Goal: Navigation & Orientation: Find specific page/section

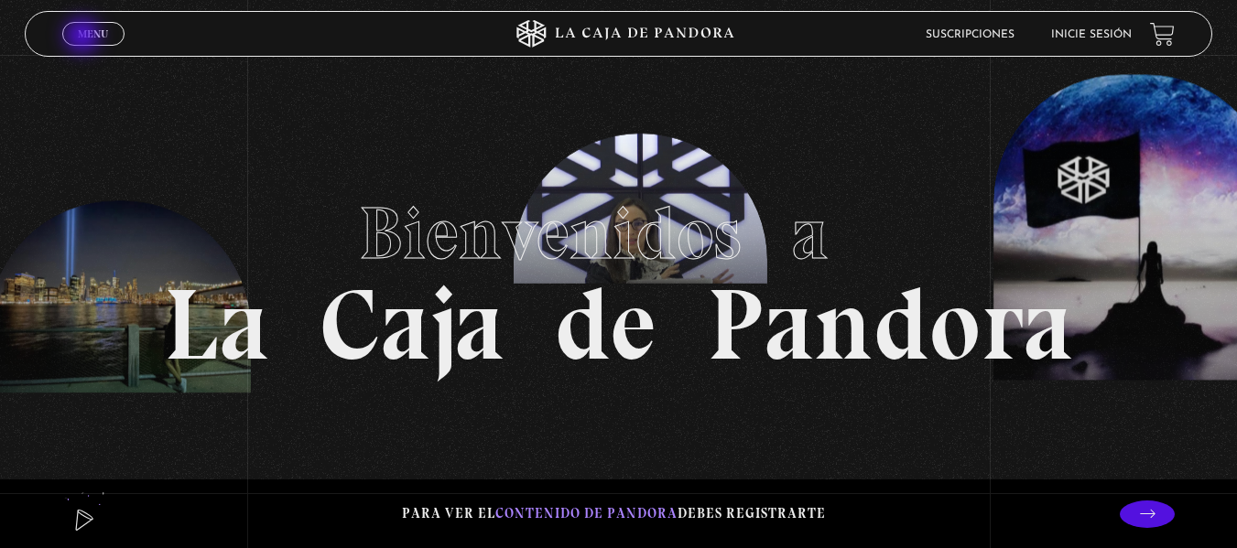
click at [84, 38] on span "Menu" at bounding box center [93, 33] width 30 height 11
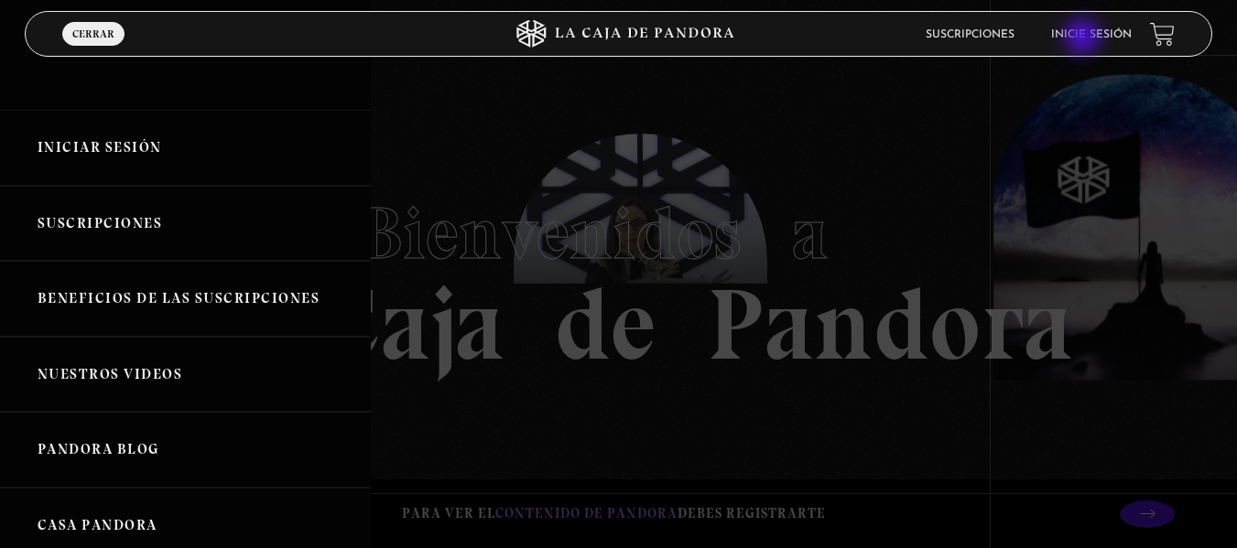
click at [1084, 38] on link "Inicie sesión" at bounding box center [1091, 34] width 81 height 11
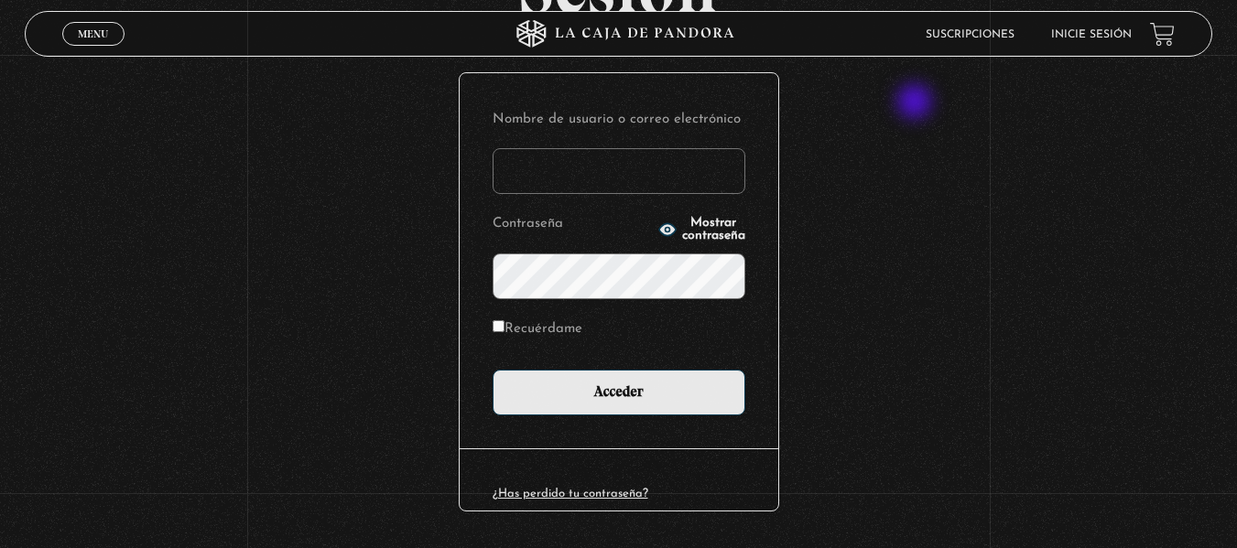
scroll to position [196, 0]
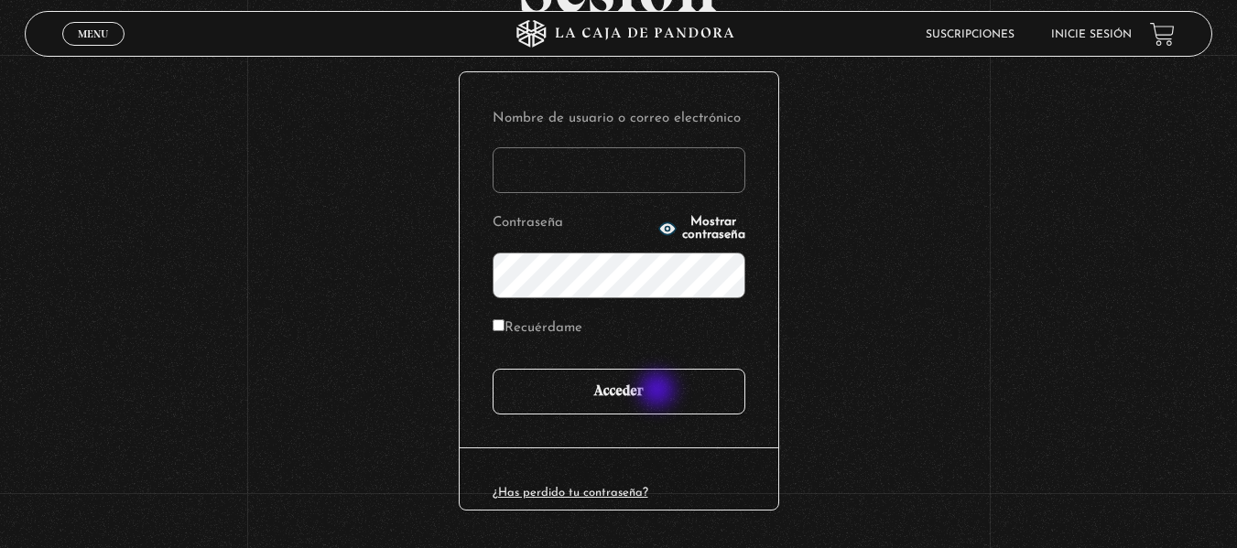
type input "lauris91019@gmail.com"
click at [659, 392] on input "Acceder" at bounding box center [618, 392] width 253 height 46
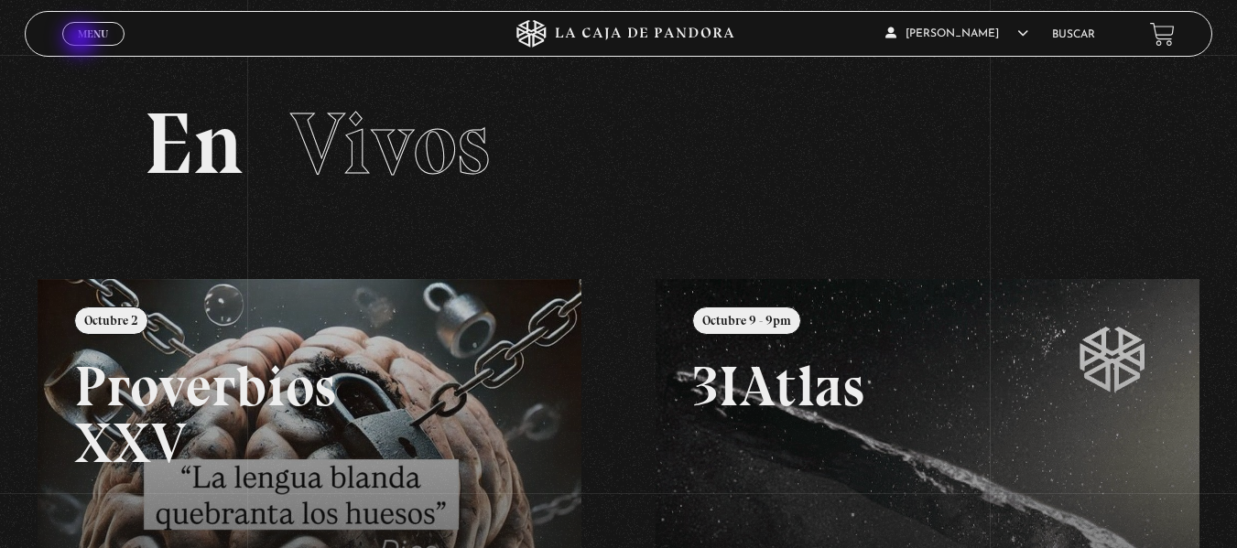
click at [82, 40] on link "Menu Cerrar" at bounding box center [93, 34] width 62 height 24
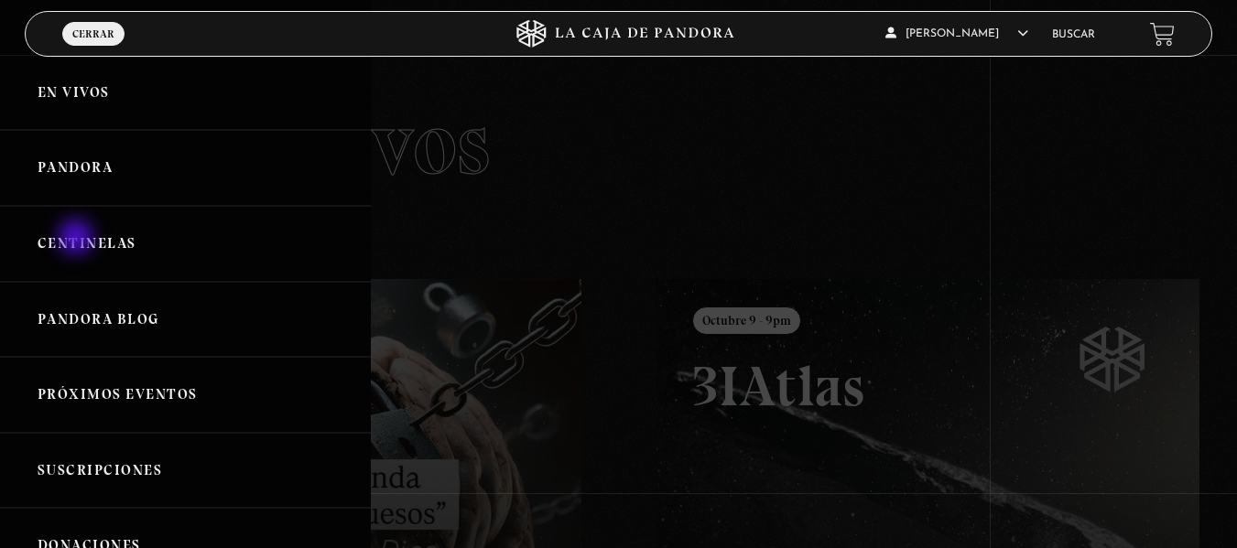
click at [78, 239] on link "Centinelas" at bounding box center [185, 244] width 371 height 76
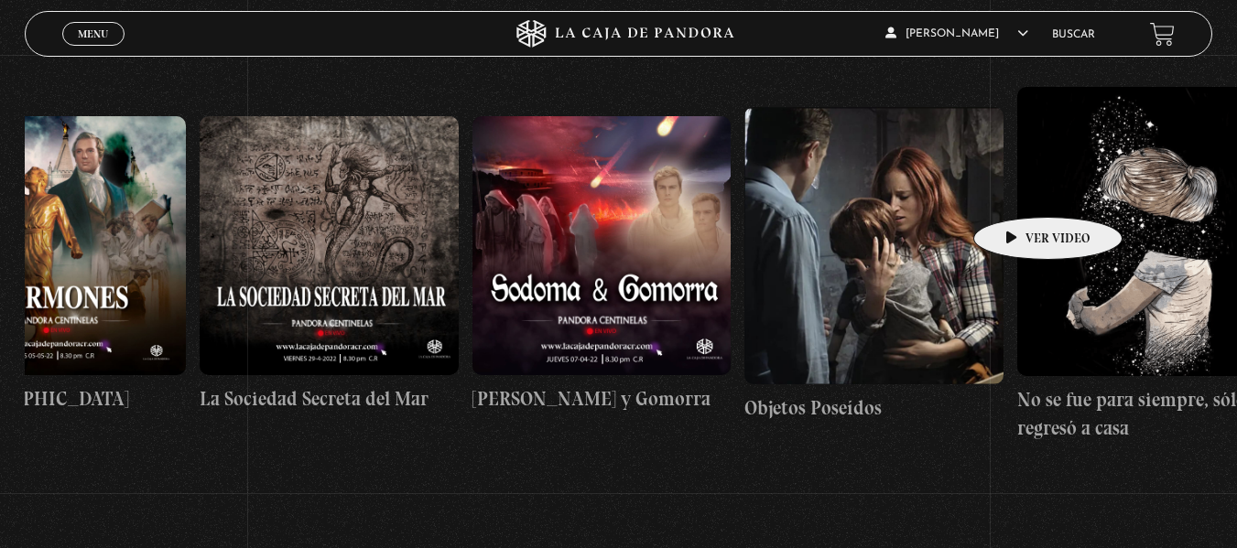
scroll to position [0, 18348]
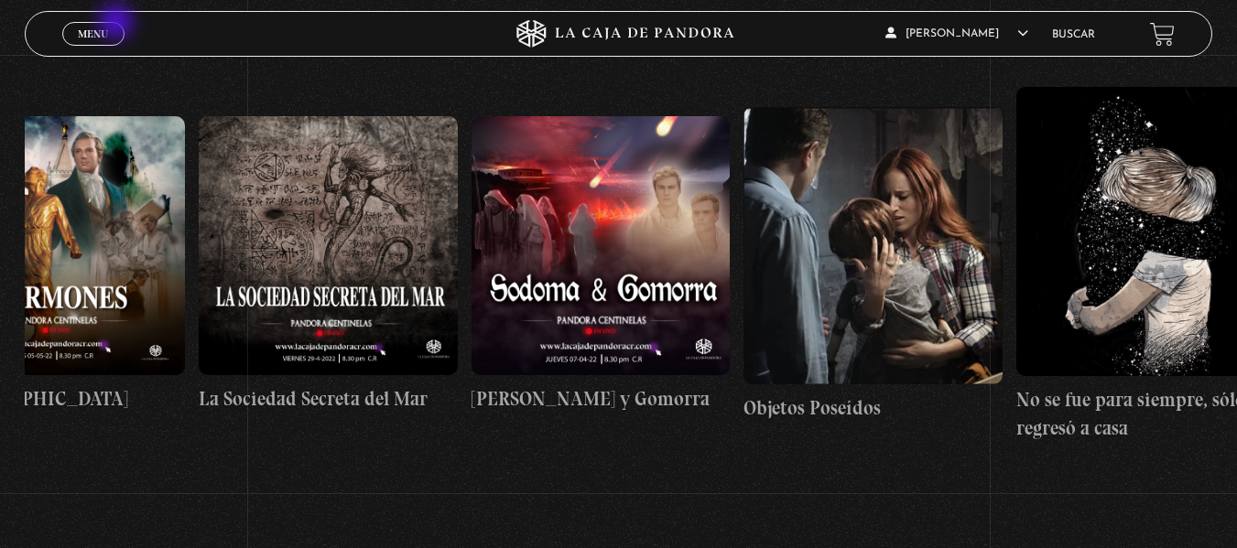
click at [118, 24] on link "Menu Cerrar" at bounding box center [93, 34] width 62 height 24
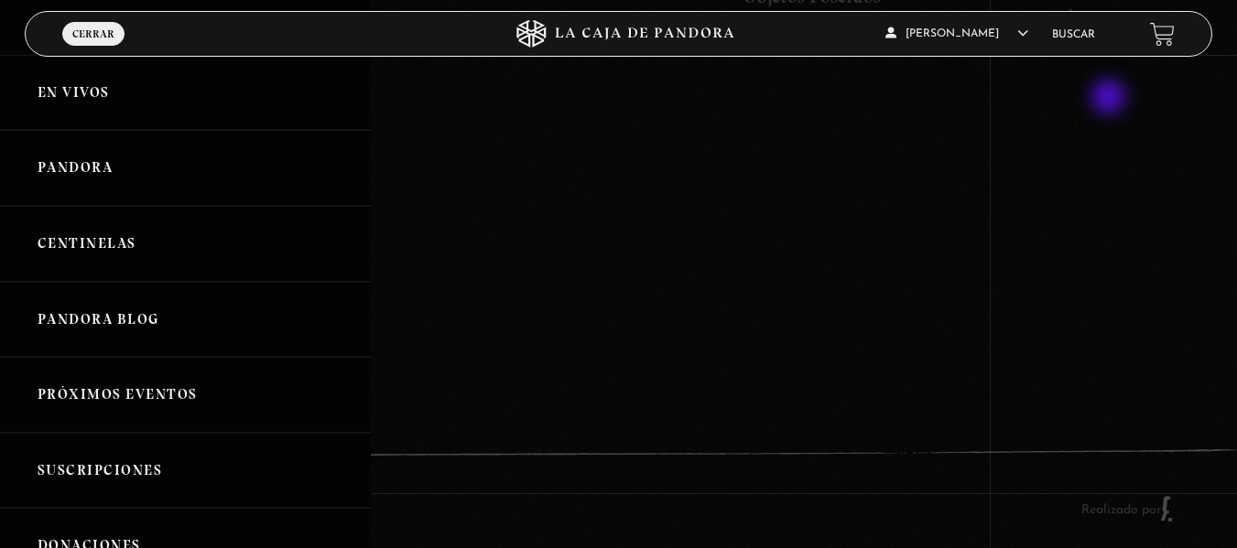
scroll to position [748, 0]
click at [81, 86] on link "En vivos" at bounding box center [185, 93] width 371 height 76
